Goal: Task Accomplishment & Management: Use online tool/utility

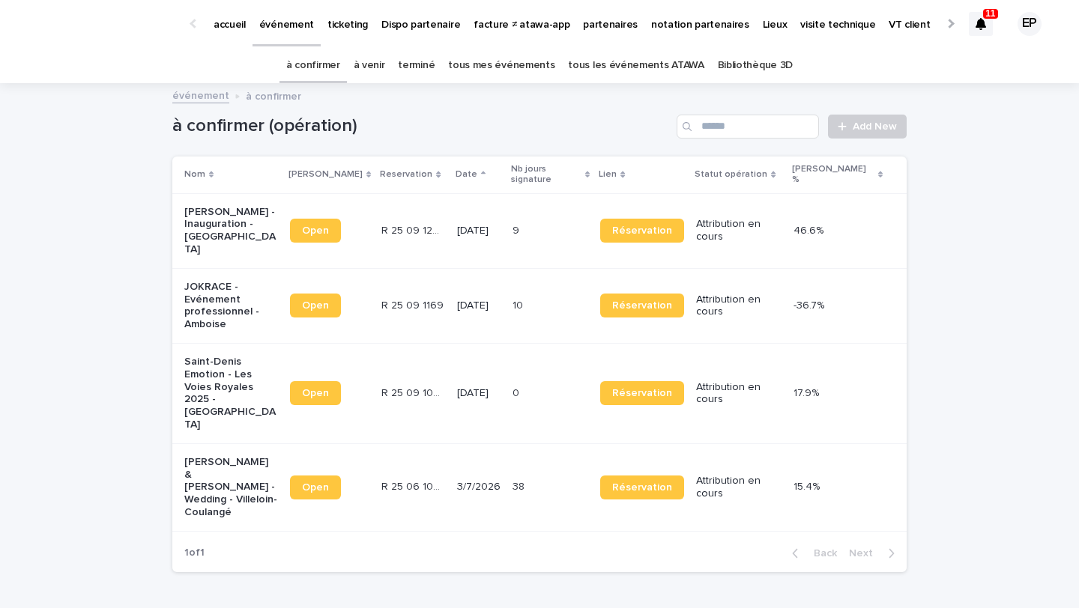
click at [312, 228] on div "Open" at bounding box center [329, 231] width 79 height 36
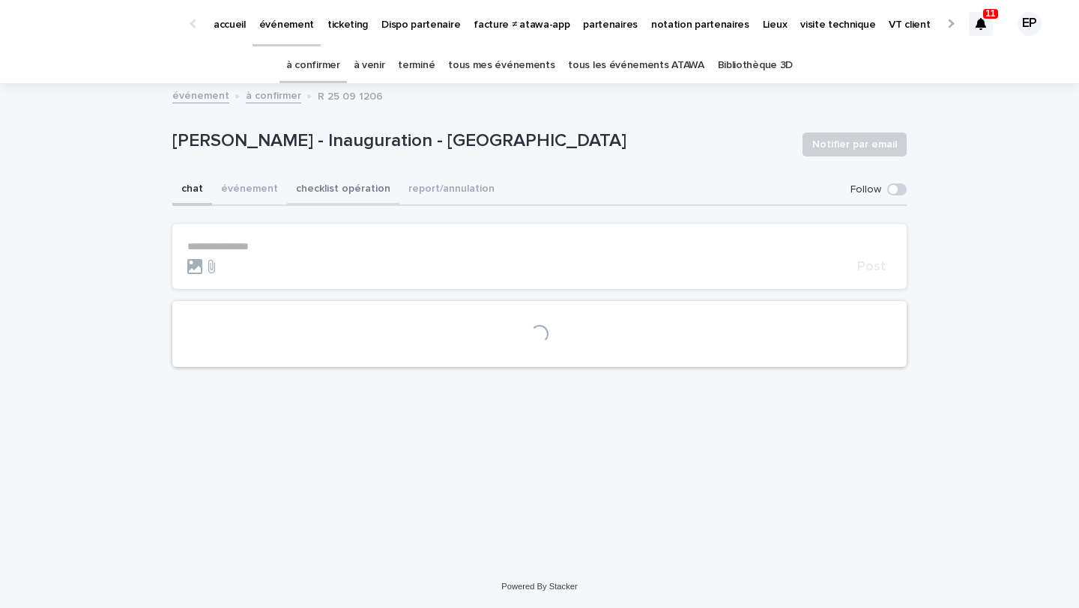
click at [330, 194] on button "checklist opération" at bounding box center [343, 190] width 112 height 31
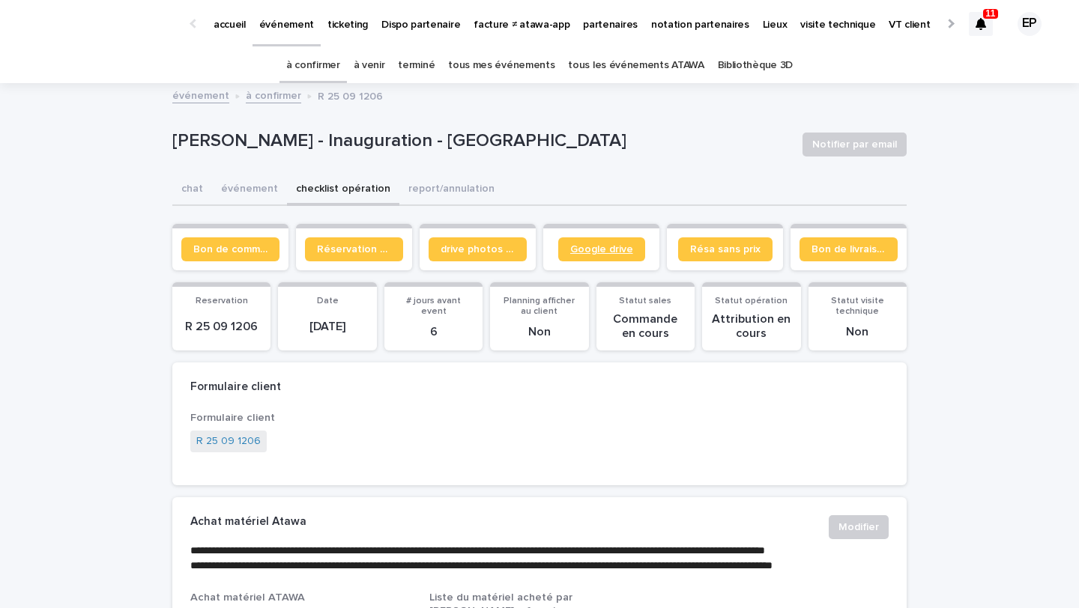
click at [572, 242] on link "Google drive" at bounding box center [601, 249] width 87 height 24
click at [242, 29] on p "accueil" at bounding box center [229, 15] width 32 height 31
